Goal: Book appointment/travel/reservation

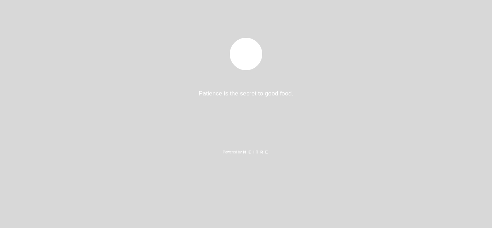
select select "es"
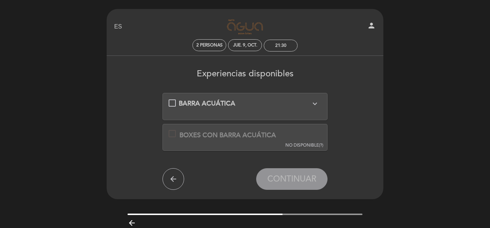
click at [315, 103] on icon "expand_more" at bounding box center [315, 103] width 9 height 9
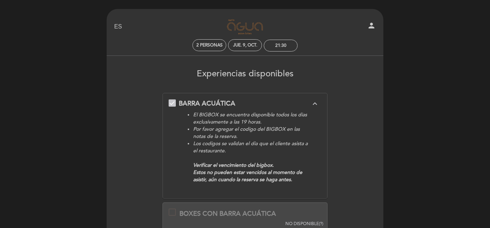
click at [338, 81] on div "Experiencias disponibles BARRA ACUÁTICA expand_less El BIGBOX se encuentra disp…" at bounding box center [245, 165] width 267 height 205
click at [317, 103] on icon "expand_less" at bounding box center [315, 103] width 9 height 9
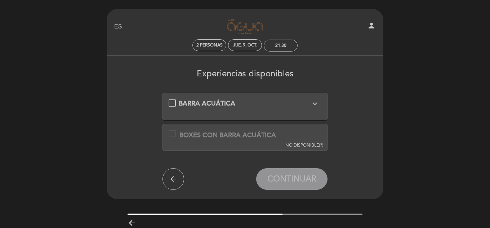
click at [173, 134] on div at bounding box center [172, 133] width 7 height 7
click at [172, 106] on div "BARRA ACUÁTICA expand_more El BIGBOX se encuentra disponible todos los dias exc…" at bounding box center [245, 103] width 153 height 9
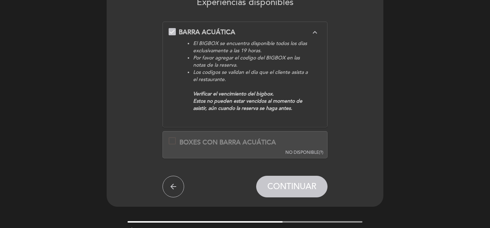
scroll to position [72, 0]
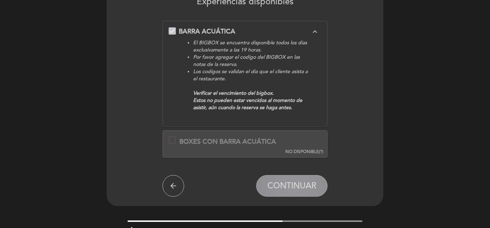
click at [292, 186] on span "CONTINUAR" at bounding box center [291, 186] width 49 height 10
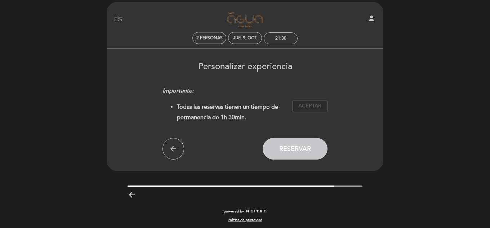
scroll to position [9, 0]
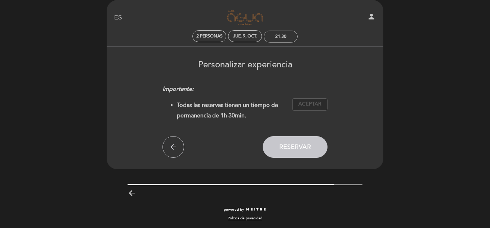
click at [309, 108] on span "Aceptar" at bounding box center [309, 105] width 23 height 8
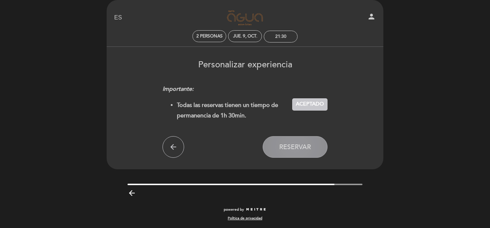
click at [295, 151] on span "Reservar" at bounding box center [295, 147] width 32 height 8
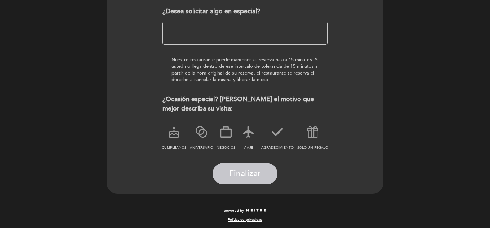
scroll to position [117, 0]
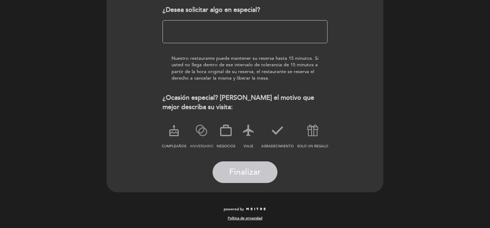
click at [200, 135] on icon at bounding box center [201, 130] width 19 height 19
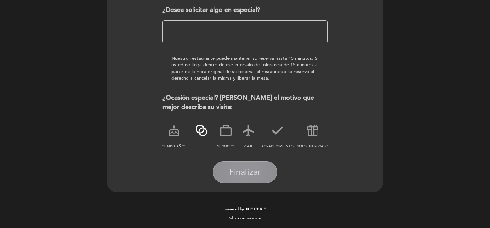
click at [251, 173] on span "Finalizar" at bounding box center [245, 172] width 32 height 10
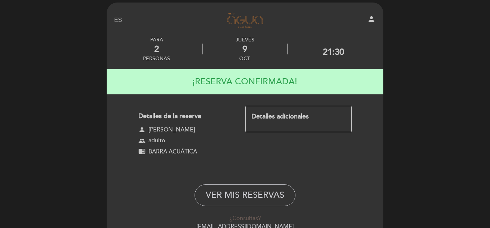
scroll to position [0, 0]
